Goal: Information Seeking & Learning: Learn about a topic

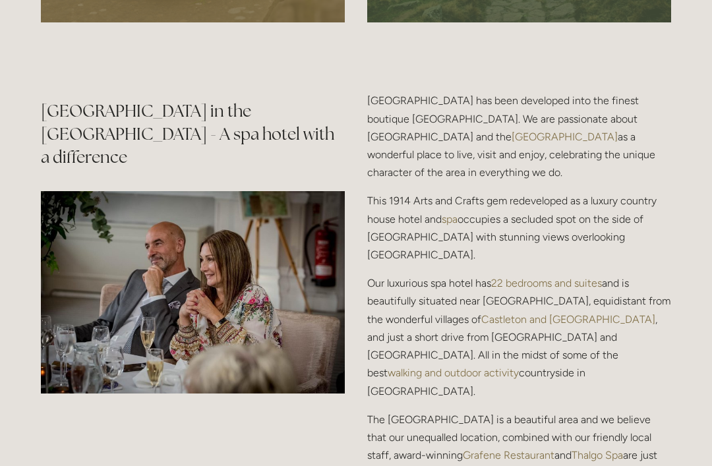
scroll to position [1503, 0]
click at [518, 290] on link "22 bedrooms and suites" at bounding box center [546, 283] width 111 height 13
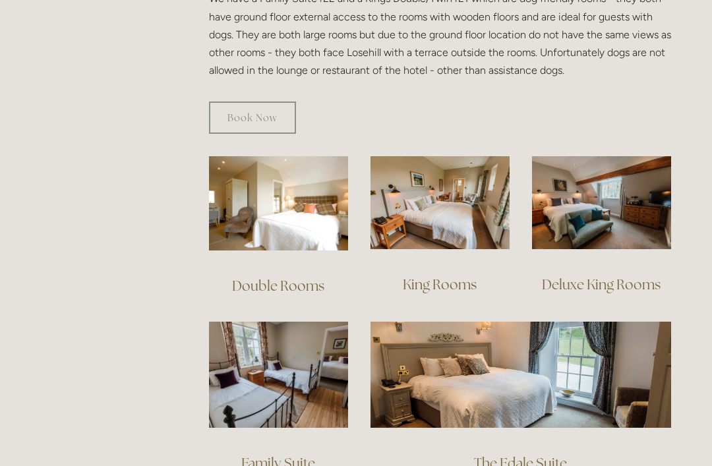
scroll to position [826, 0]
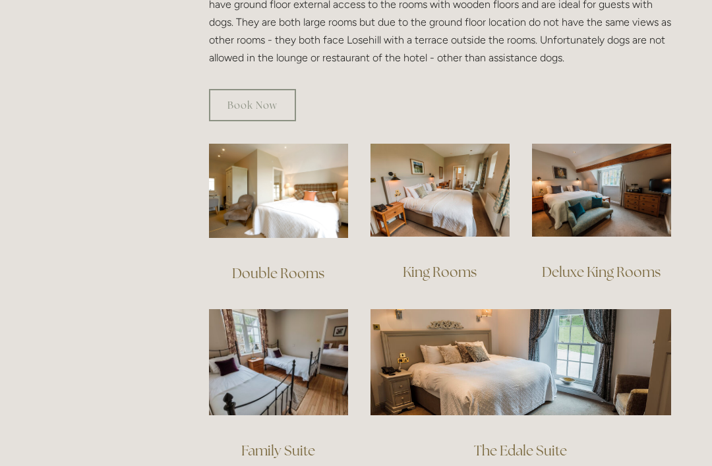
click at [572, 185] on img at bounding box center [601, 190] width 139 height 93
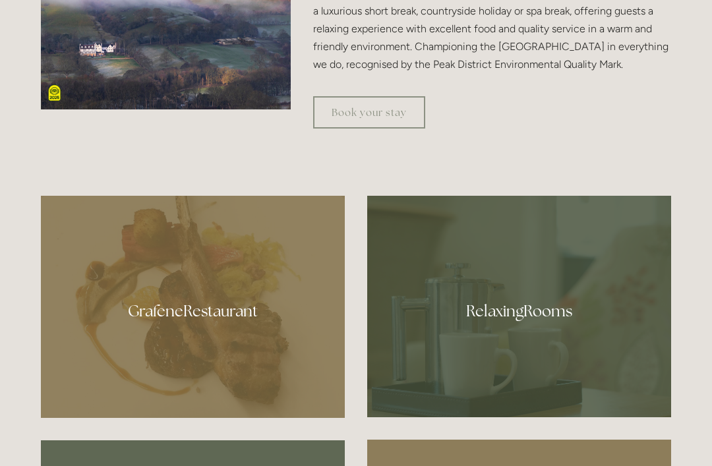
scroll to position [599, 0]
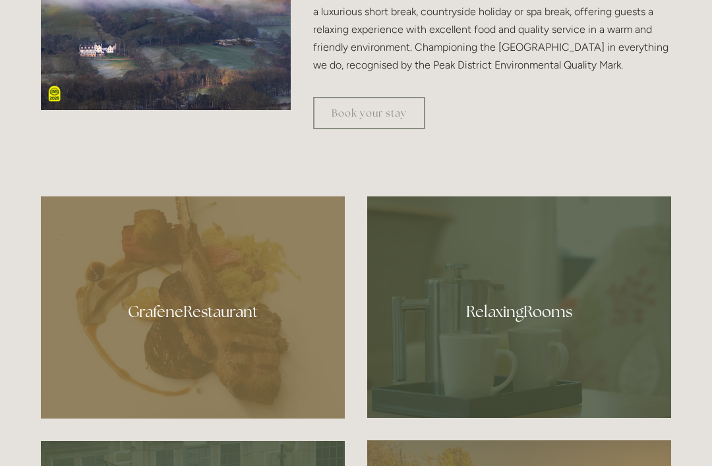
click at [485, 342] on div at bounding box center [519, 308] width 304 height 222
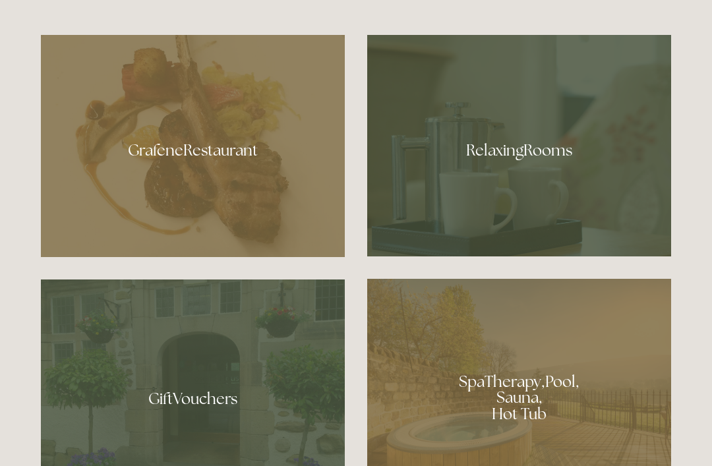
scroll to position [760, 0]
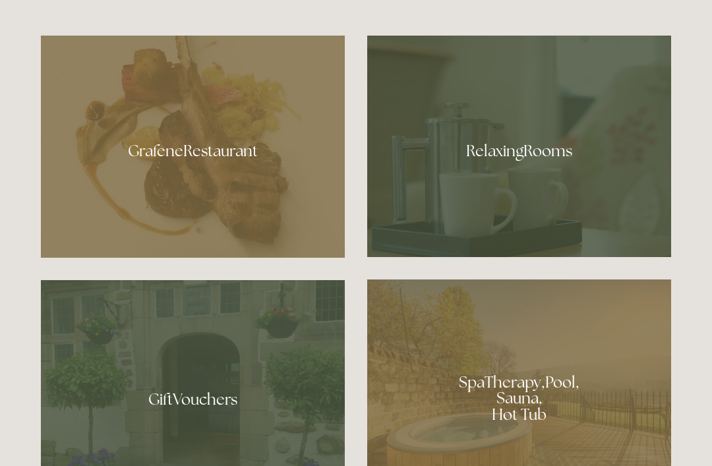
click at [150, 184] on div at bounding box center [193, 147] width 304 height 222
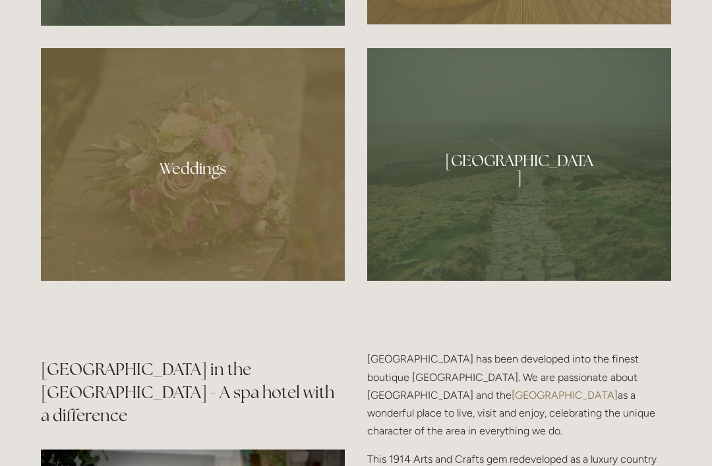
scroll to position [1244, 0]
click at [505, 210] on div at bounding box center [519, 164] width 304 height 233
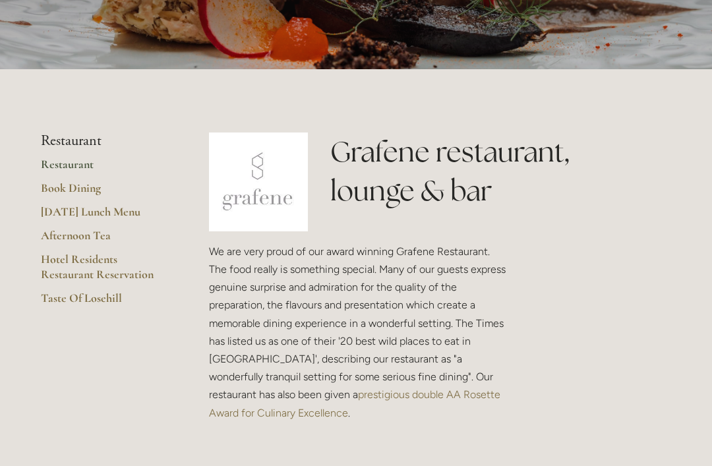
scroll to position [206, 0]
